Goal: Check status: Check status

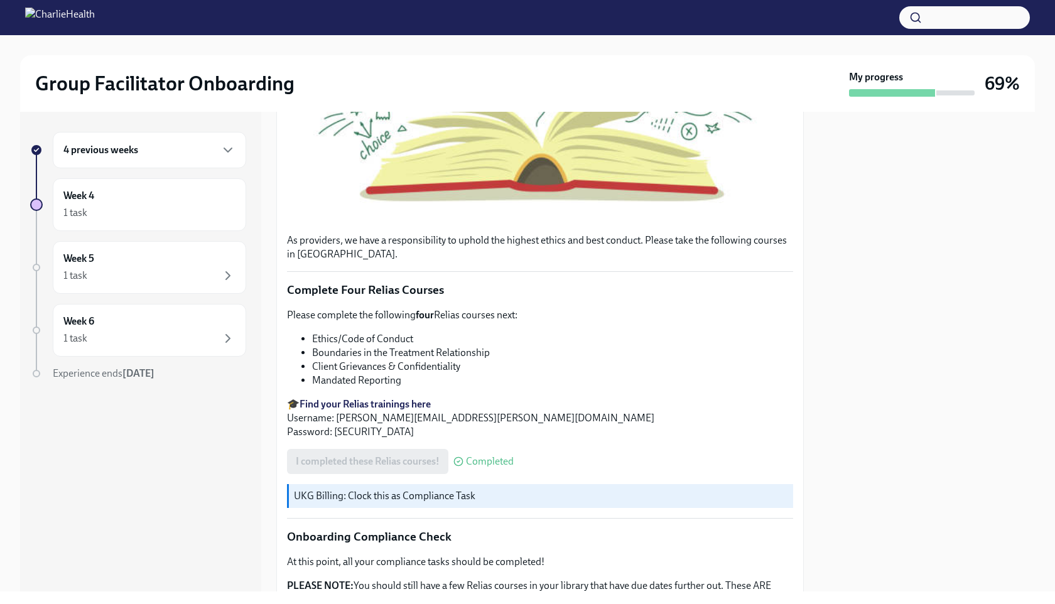
scroll to position [639, 0]
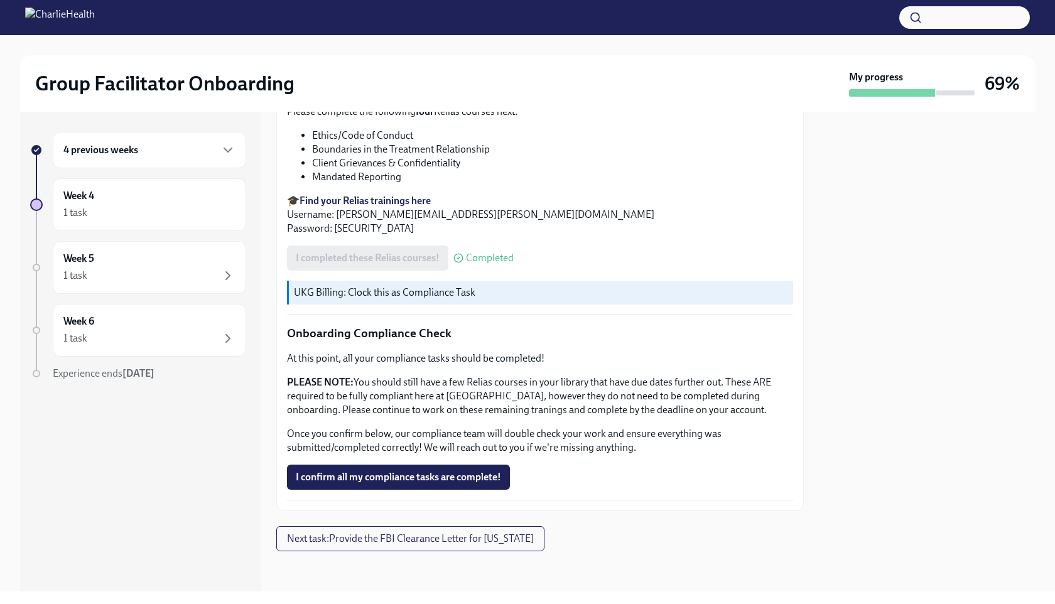
click at [175, 162] on div "4 previous weeks" at bounding box center [149, 150] width 193 height 36
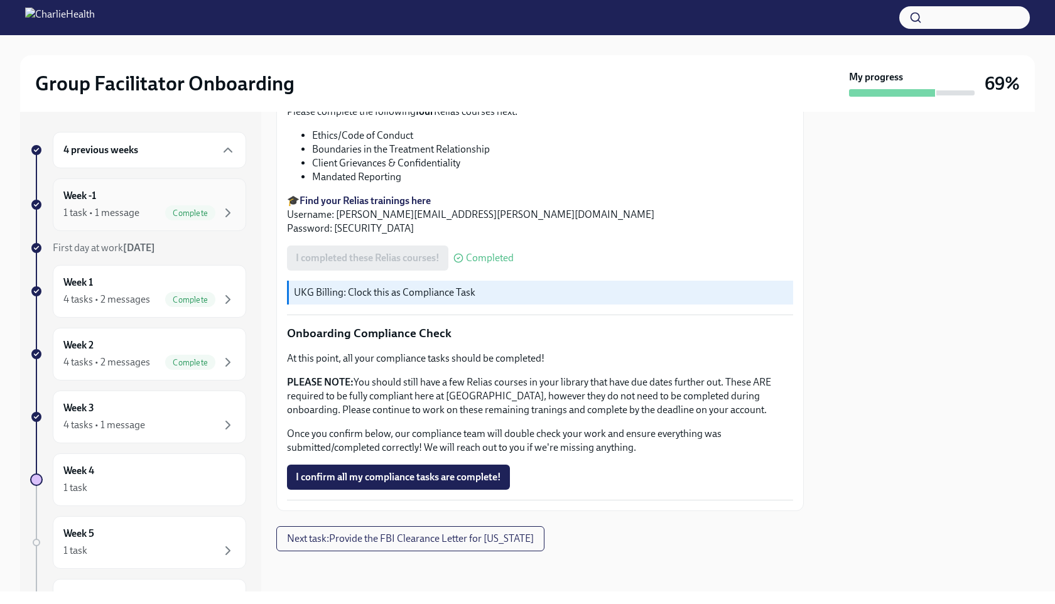
click at [154, 203] on div "Week -1 1 task • 1 message Complete" at bounding box center [149, 204] width 172 height 31
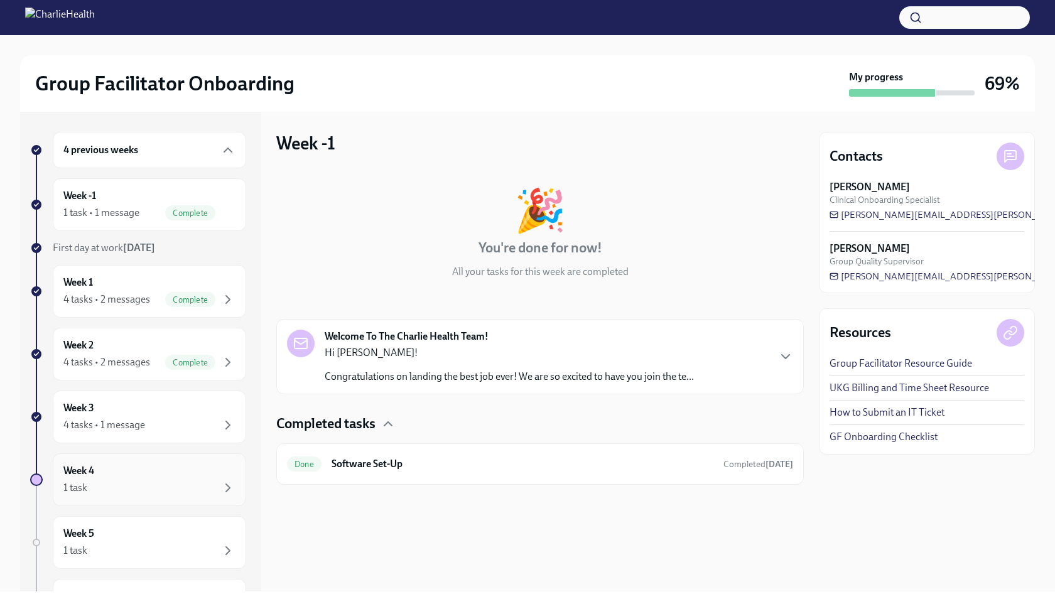
click at [127, 487] on div "1 task" at bounding box center [149, 487] width 172 height 15
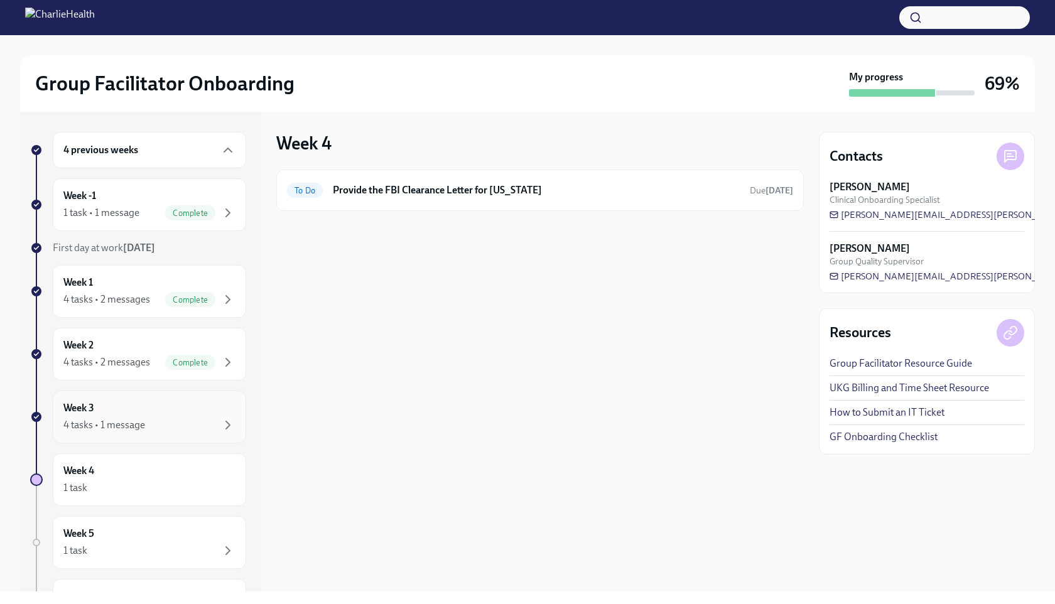
click at [132, 411] on div "Week 3 4 tasks • 1 message" at bounding box center [149, 416] width 172 height 31
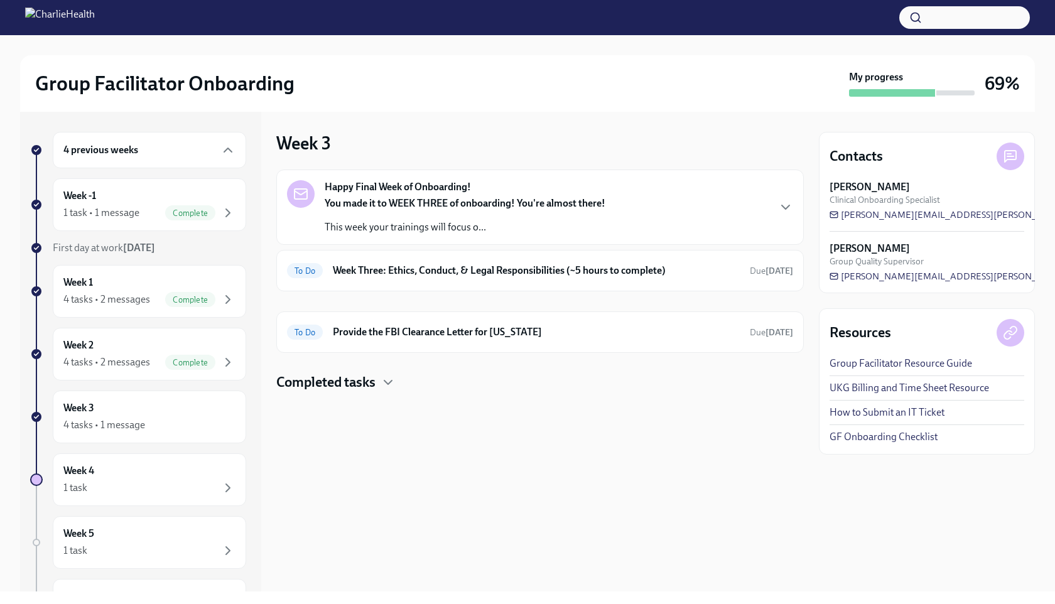
click at [421, 202] on strong "You made it to WEEK THREE of onboarding! You're almost there!" at bounding box center [465, 203] width 281 height 12
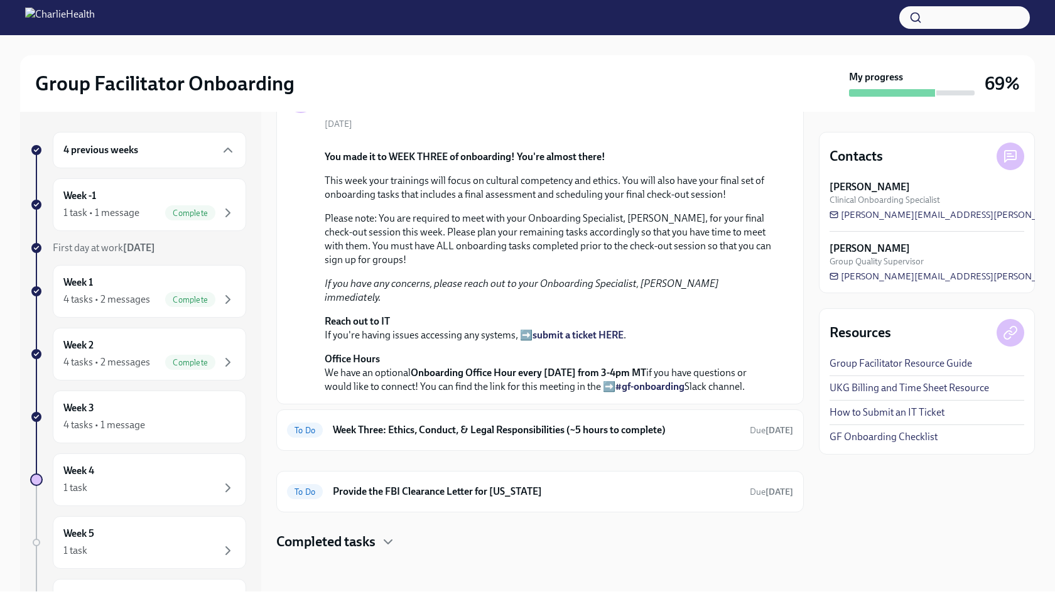
scroll to position [333, 0]
click at [409, 411] on div "To Do Week Three: Ethics, Conduct, & Legal Responsibilities (~5 hours to comple…" at bounding box center [539, 429] width 527 height 41
click at [408, 419] on div "To Do Week Three: Ethics, Conduct, & Legal Responsibilities (~5 hours to comple…" at bounding box center [539, 429] width 527 height 41
click at [404, 433] on h6 "Week Three: Ethics, Conduct, & Legal Responsibilities (~5 hours to complete)" at bounding box center [536, 430] width 407 height 14
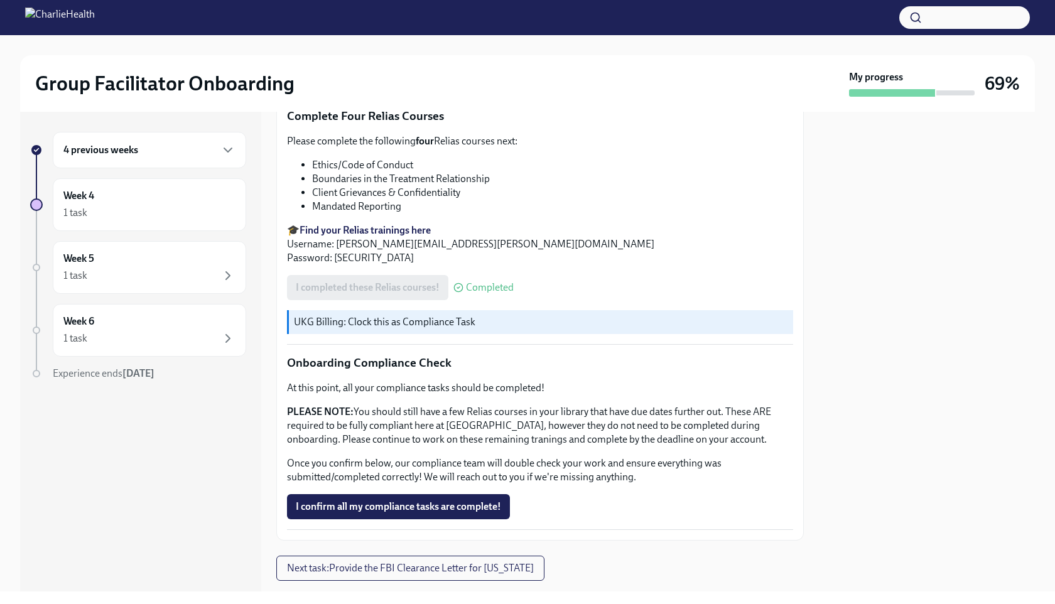
scroll to position [639, 0]
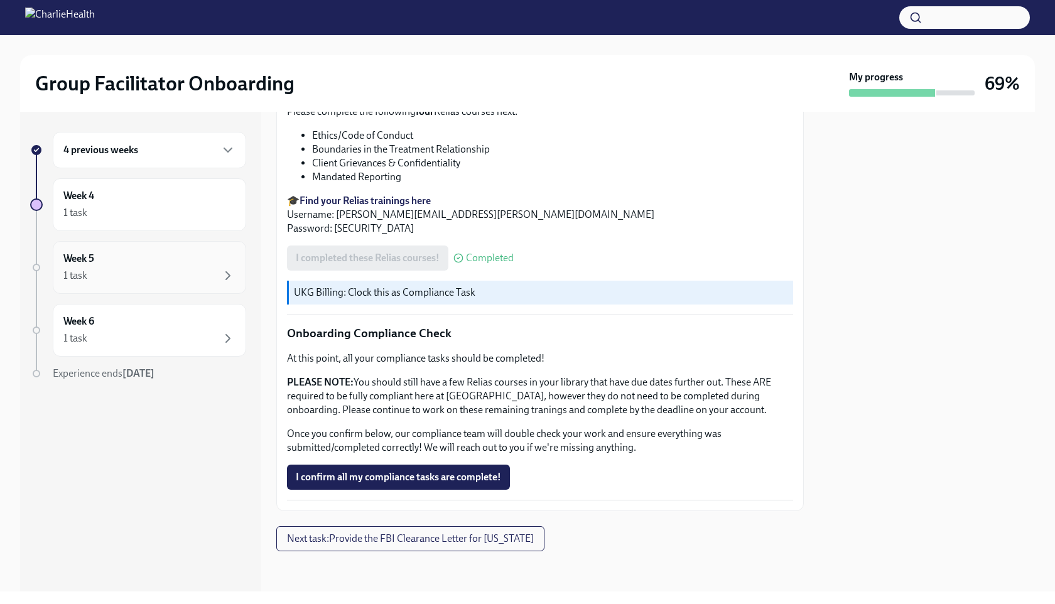
click at [135, 272] on div "1 task" at bounding box center [149, 275] width 172 height 15
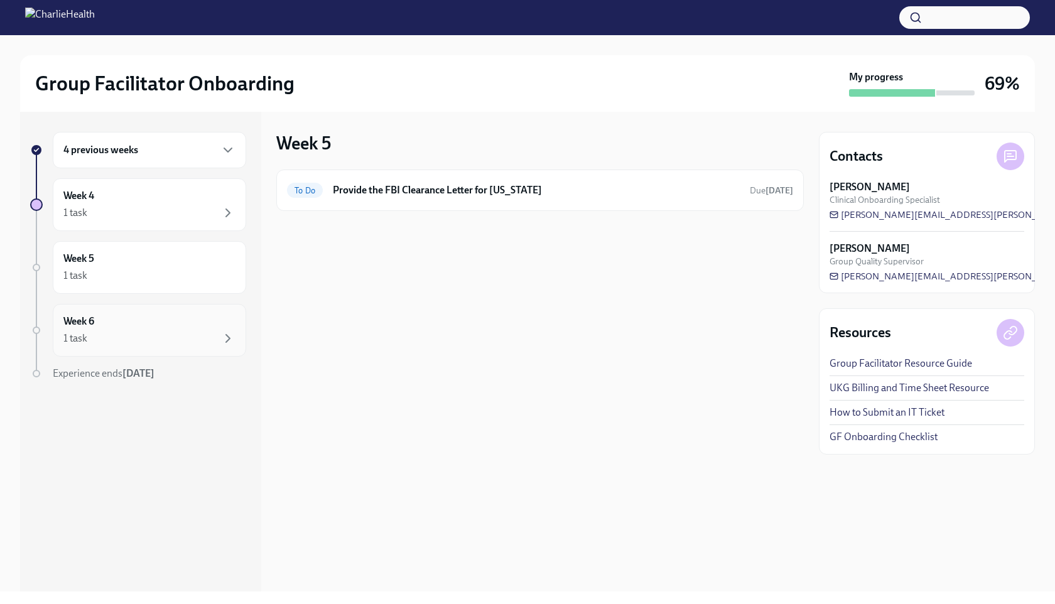
click at [139, 326] on div "Week 6 1 task" at bounding box center [149, 330] width 172 height 31
